Goal: Task Accomplishment & Management: Use online tool/utility

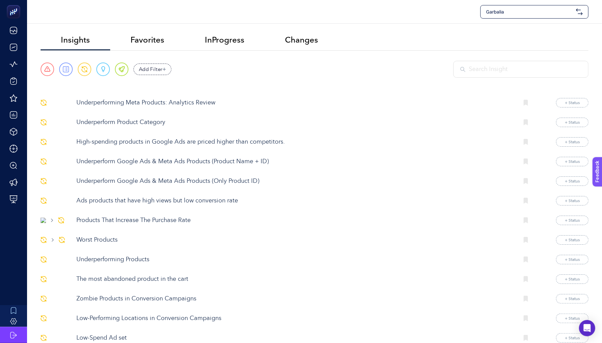
click at [520, 10] on span "Garbalia" at bounding box center [529, 11] width 87 height 7
type input "wef"
click at [519, 29] on div "Wefood" at bounding box center [534, 29] width 107 height 14
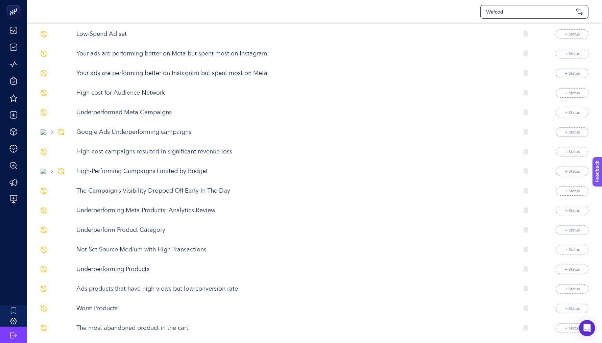
scroll to position [96, 0]
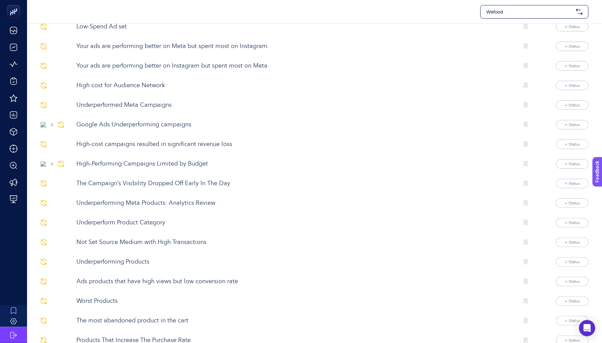
click at [175, 161] on p "High-Performing Campaigns Limited by Budget" at bounding box center [294, 164] width 437 height 9
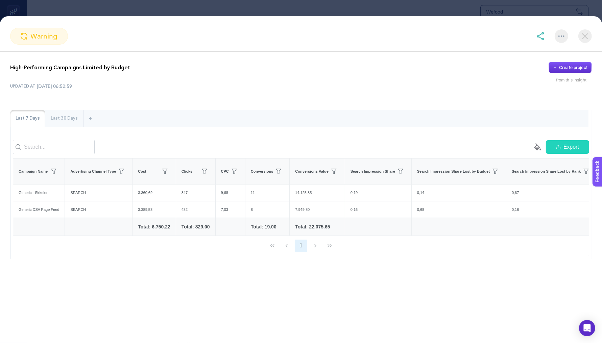
scroll to position [115, 0]
click at [542, 39] on img at bounding box center [540, 36] width 8 height 8
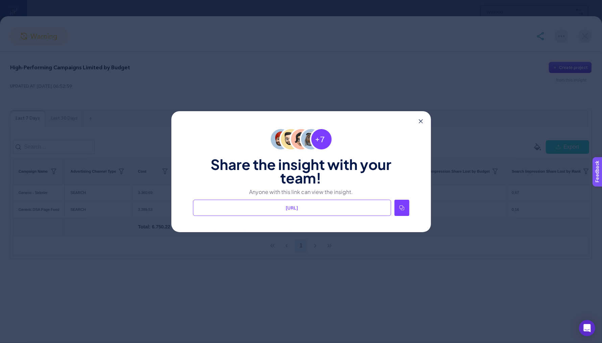
click at [403, 210] on div at bounding box center [401, 208] width 15 height 16
click at [423, 120] on div "Share the insight with your team! Anyone with this link can view the insight. […" at bounding box center [301, 171] width 260 height 121
click at [421, 122] on icon at bounding box center [421, 121] width 4 height 4
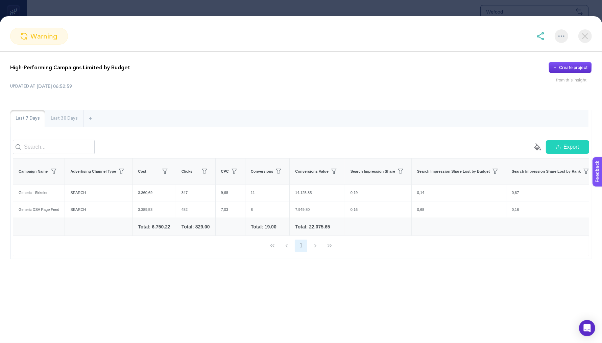
click at [579, 40] on img at bounding box center [585, 36] width 14 height 14
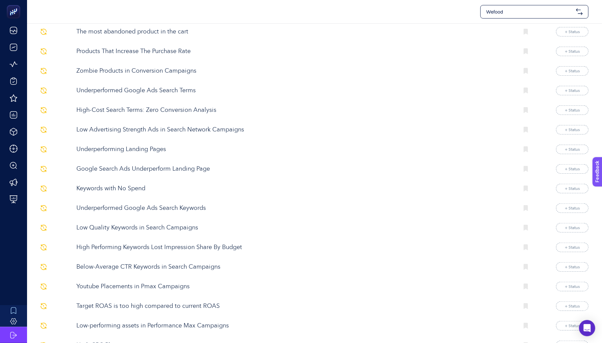
scroll to position [386, 0]
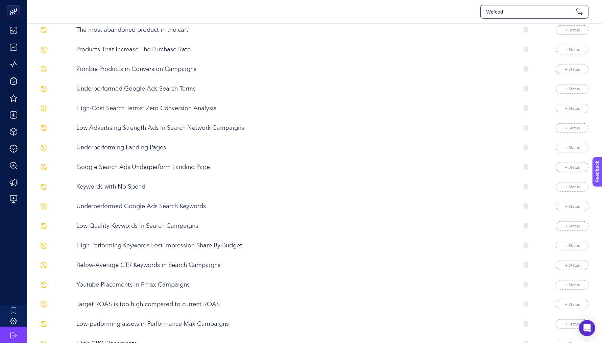
click at [156, 85] on p "Underperformed Google Ads Search Terms" at bounding box center [294, 89] width 437 height 9
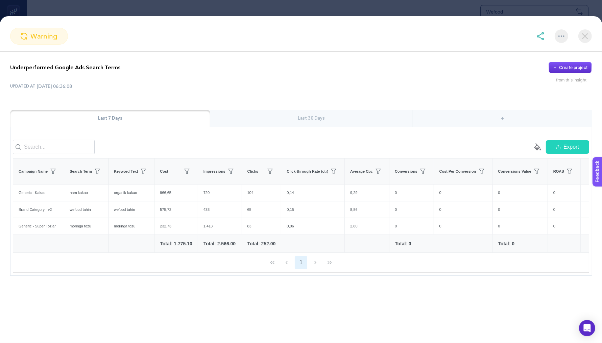
click at [362, 116] on div "Last 30 Days" at bounding box center [311, 119] width 203 height 18
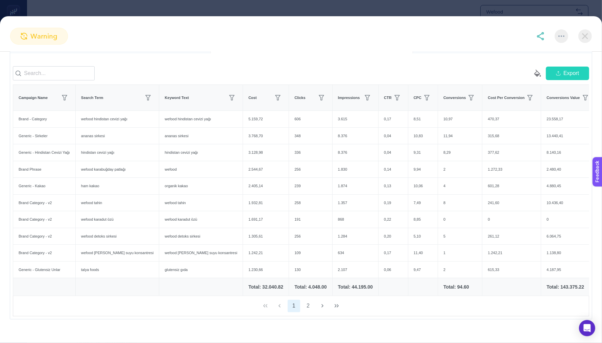
scroll to position [91, 0]
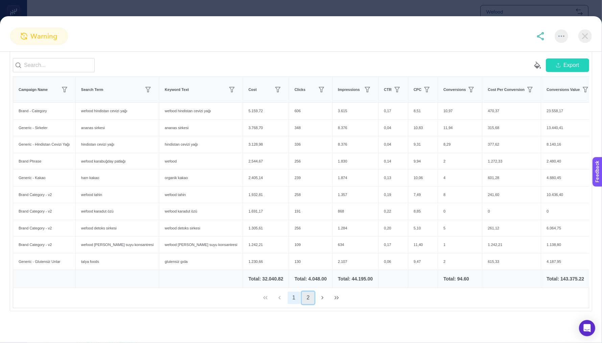
click at [310, 299] on button "2" at bounding box center [308, 298] width 13 height 13
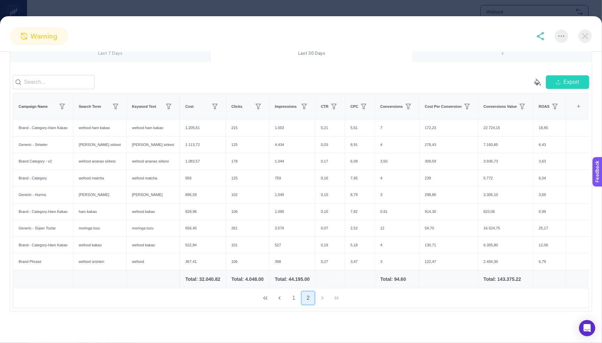
scroll to position [75, 0]
click at [590, 39] on img at bounding box center [585, 36] width 14 height 14
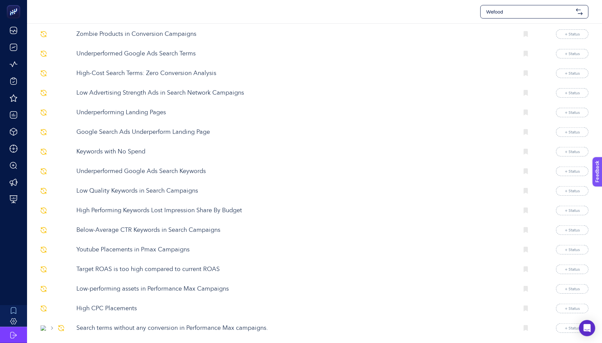
scroll to position [449, 0]
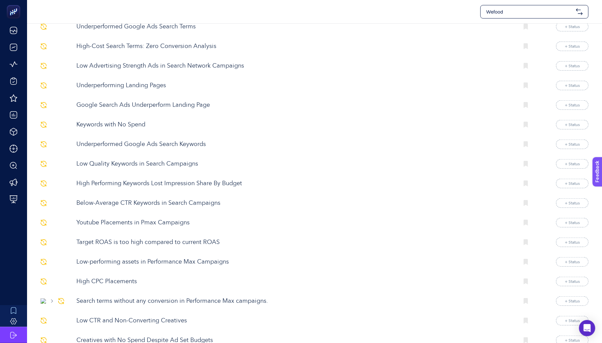
click at [170, 218] on p "Youtube Placements in Pmax Campaigns" at bounding box center [294, 222] width 437 height 9
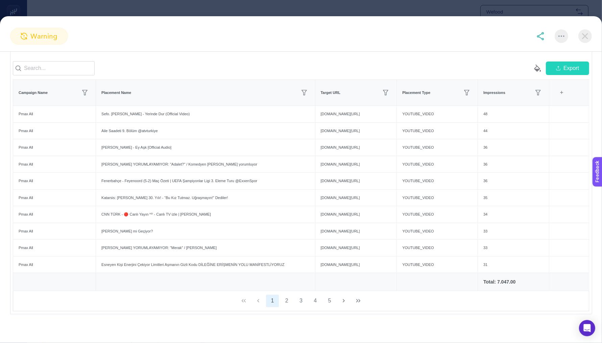
scroll to position [0, 0]
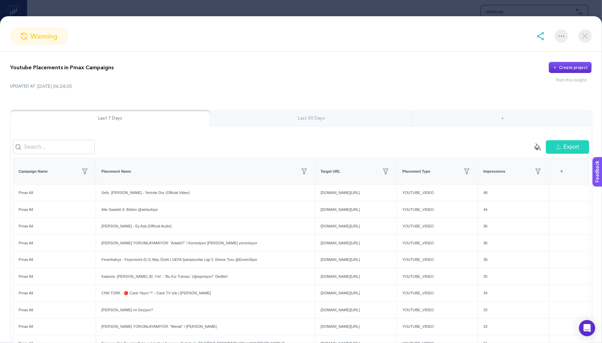
click at [578, 43] on section "warning" at bounding box center [301, 36] width 602 height 17
click at [583, 40] on img at bounding box center [585, 36] width 14 height 14
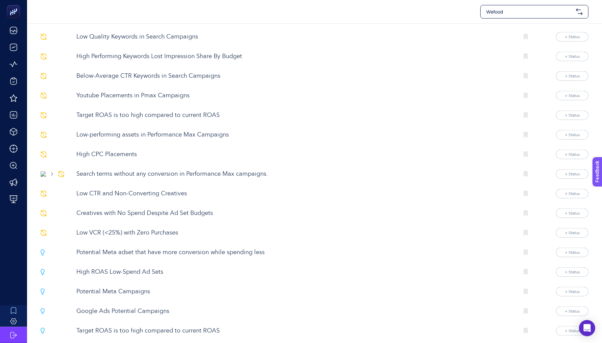
scroll to position [578, 0]
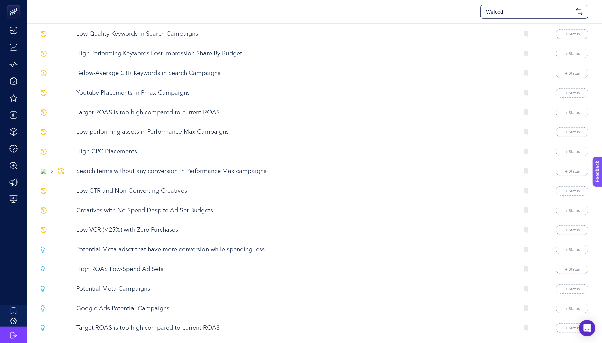
click at [104, 147] on p "High CPC Placements" at bounding box center [294, 151] width 437 height 9
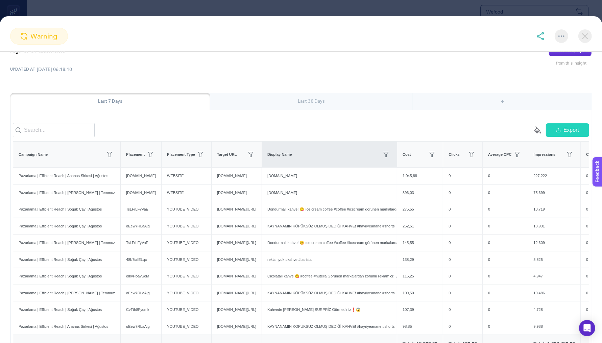
scroll to position [16, 0]
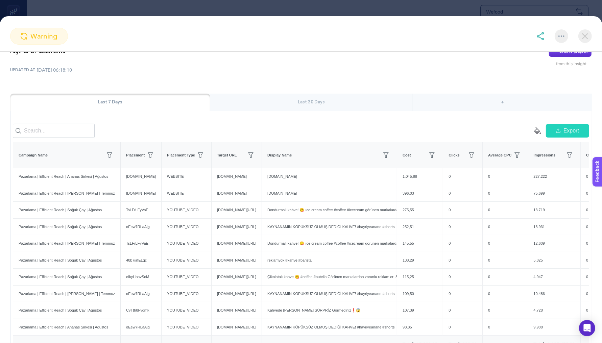
click at [582, 38] on img at bounding box center [585, 36] width 14 height 14
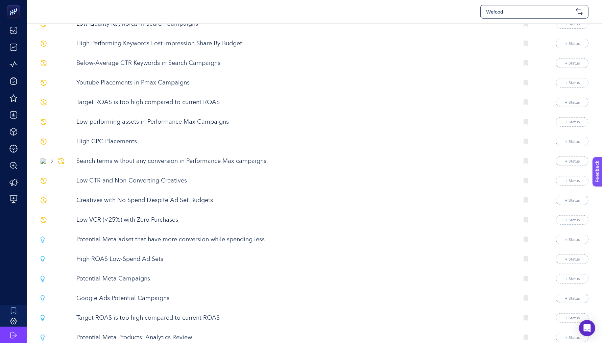
scroll to position [591, 0]
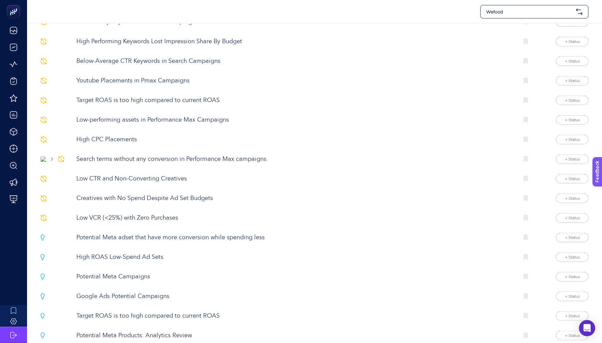
click at [176, 233] on p "Potential Meta adset that have more conversion while spending less" at bounding box center [294, 237] width 437 height 9
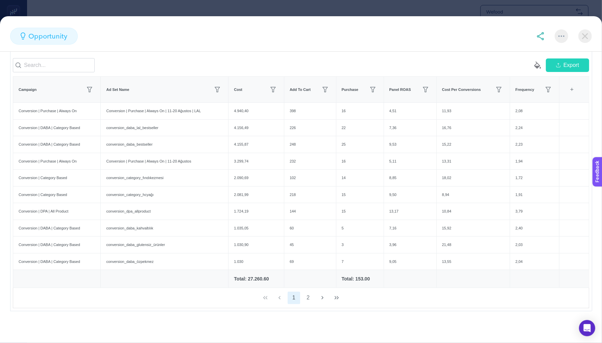
scroll to position [0, 0]
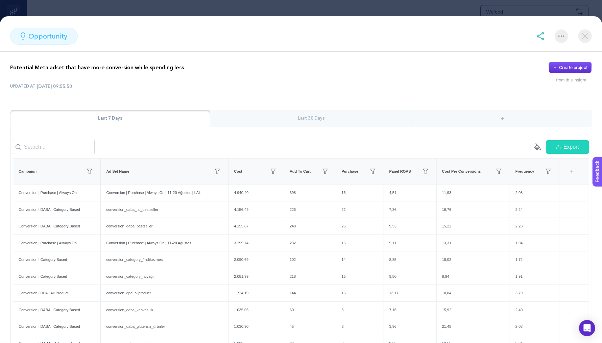
click at [583, 39] on img at bounding box center [585, 36] width 14 height 14
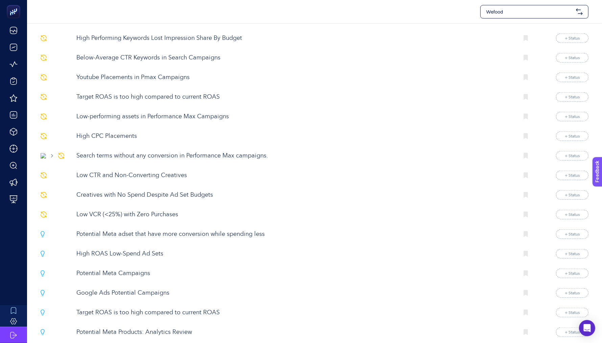
scroll to position [588, 0]
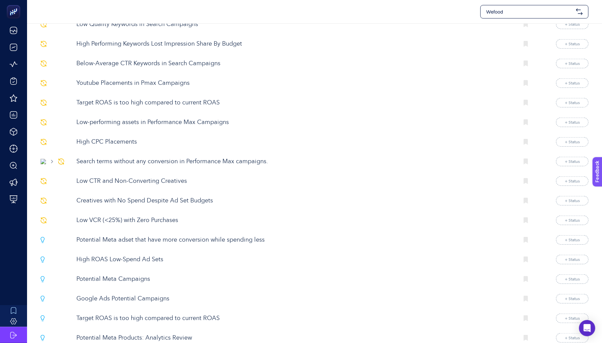
click at [128, 138] on p "High CPC Placements" at bounding box center [294, 142] width 437 height 9
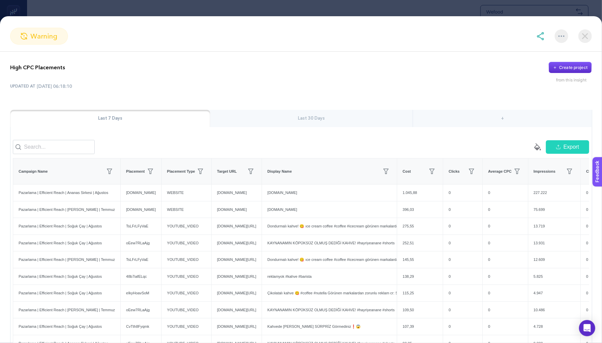
click at [540, 34] on img at bounding box center [540, 36] width 8 height 8
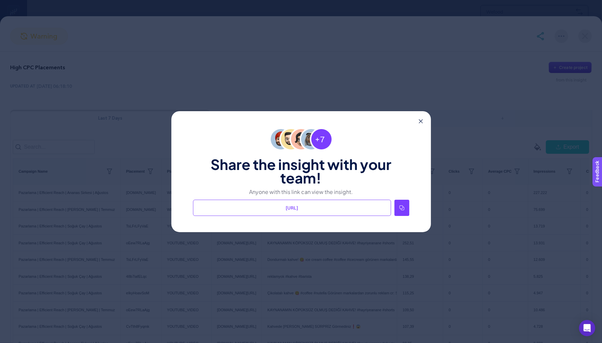
click at [404, 208] on icon at bounding box center [401, 207] width 5 height 5
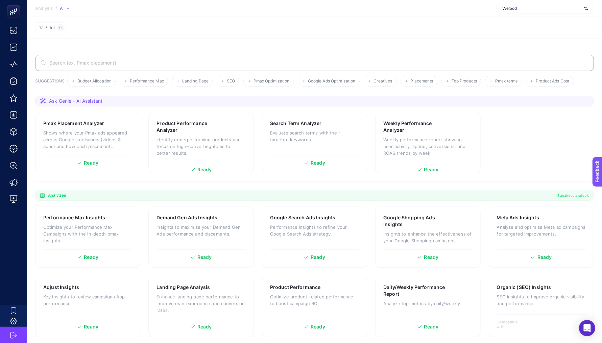
click at [516, 13] on div "Wefood" at bounding box center [545, 8] width 97 height 11
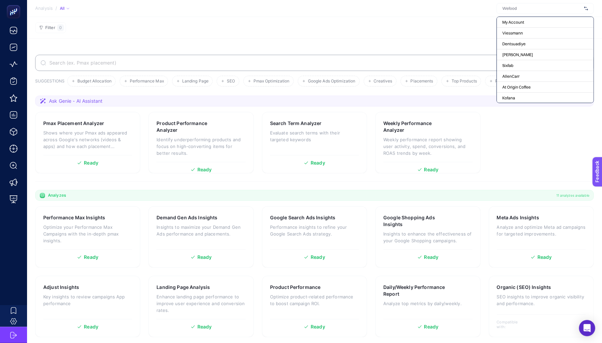
click at [514, 8] on input "text" at bounding box center [541, 8] width 79 height 5
type input "a"
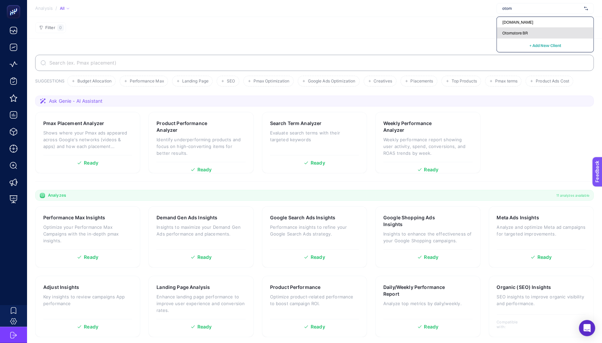
type input "otom"
click at [569, 28] on div "Otomstore BR" at bounding box center [545, 33] width 97 height 11
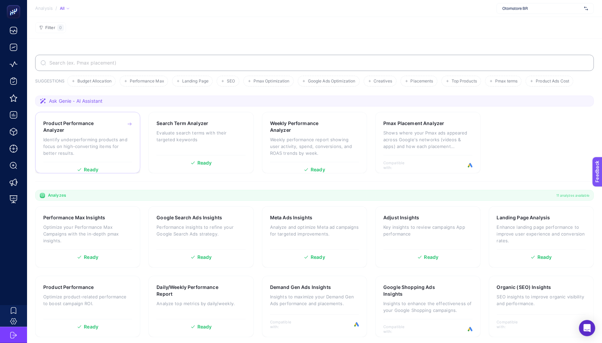
click at [99, 142] on p "Identify underperforming products and focus on high-converting items for better…" at bounding box center [87, 146] width 89 height 20
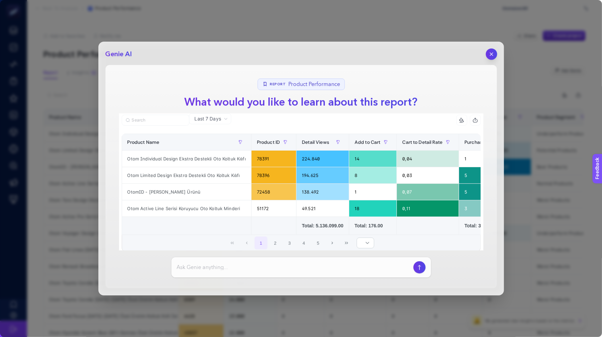
click at [489, 54] on icon "button" at bounding box center [491, 54] width 6 height 6
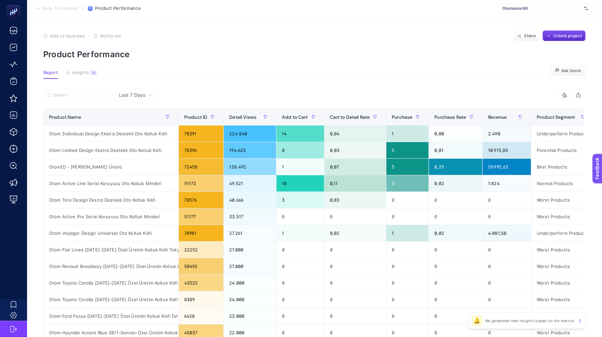
click at [77, 65] on article "Add to favorites false Notify me Share Create project Product Performance Repor…" at bounding box center [314, 281] width 575 height 528
click at [77, 76] on button "Insights 10 We generated new insights based on the metrics" at bounding box center [81, 74] width 31 height 9
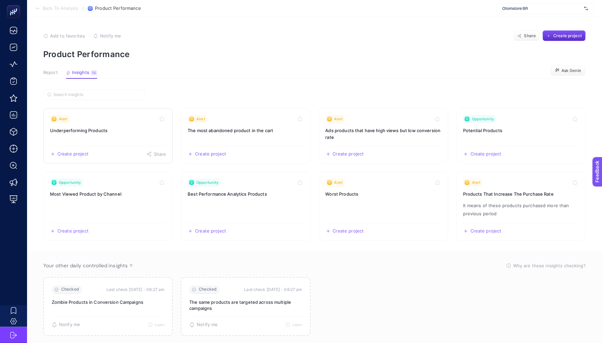
scroll to position [14, 0]
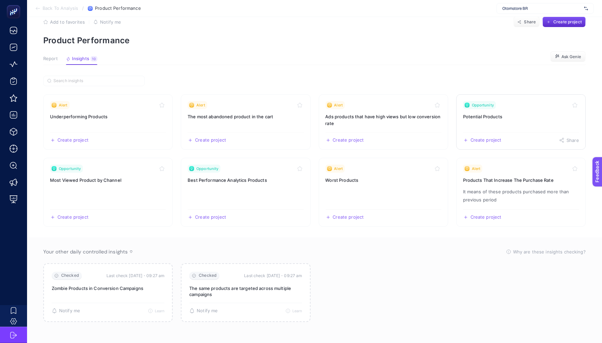
click at [506, 120] on link "Opportunity Potential Products Create project Share" at bounding box center [520, 121] width 129 height 55
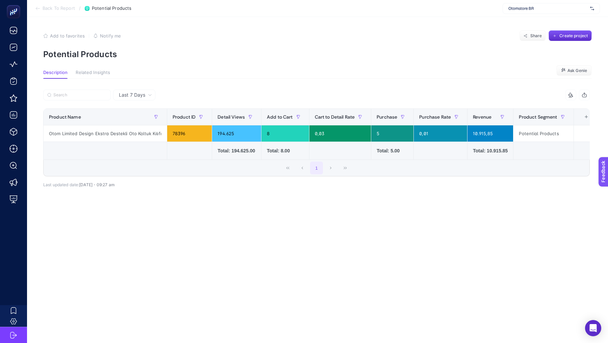
click at [140, 99] on div "Last 7 Days" at bounding box center [134, 95] width 42 height 11
click at [142, 121] on li "Last 30 Days" at bounding box center [134, 121] width 38 height 12
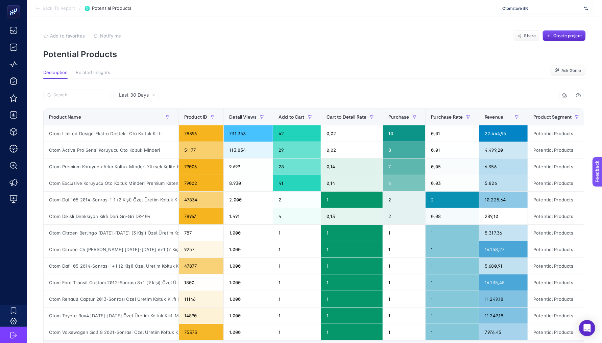
click at [264, 73] on section "Description Related Insights Ask Genie" at bounding box center [314, 74] width 543 height 9
click at [563, 35] on span "Create project" at bounding box center [567, 35] width 28 height 5
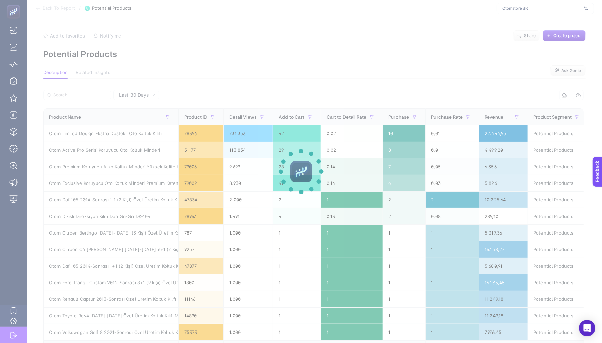
click at [380, 38] on section at bounding box center [301, 171] width 602 height 343
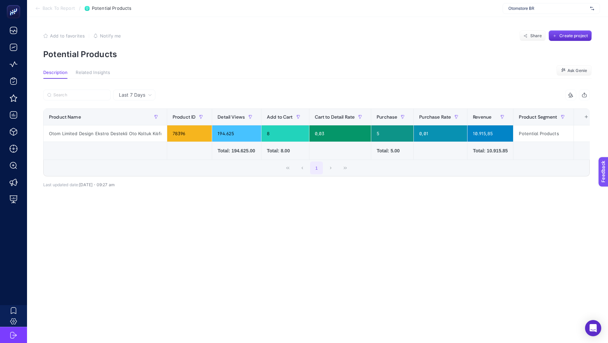
click at [131, 90] on div "Last 7 Days" at bounding box center [134, 95] width 42 height 11
click at [130, 122] on li "Last 30 Days" at bounding box center [134, 121] width 38 height 12
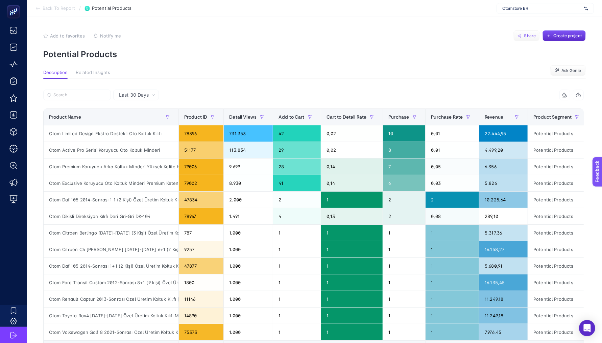
click at [518, 37] on icon "button" at bounding box center [520, 35] width 4 height 5
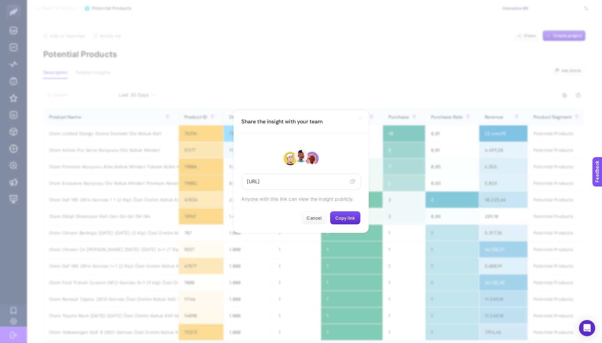
click at [343, 227] on div "https://app.heybooster.ai/public-insight-post/68a3227f38fec08e797739ff Anyone w…" at bounding box center [301, 183] width 135 height 100
click at [343, 221] on button "Copy link" at bounding box center [345, 218] width 31 height 14
